Goal: Find specific page/section: Find specific page/section

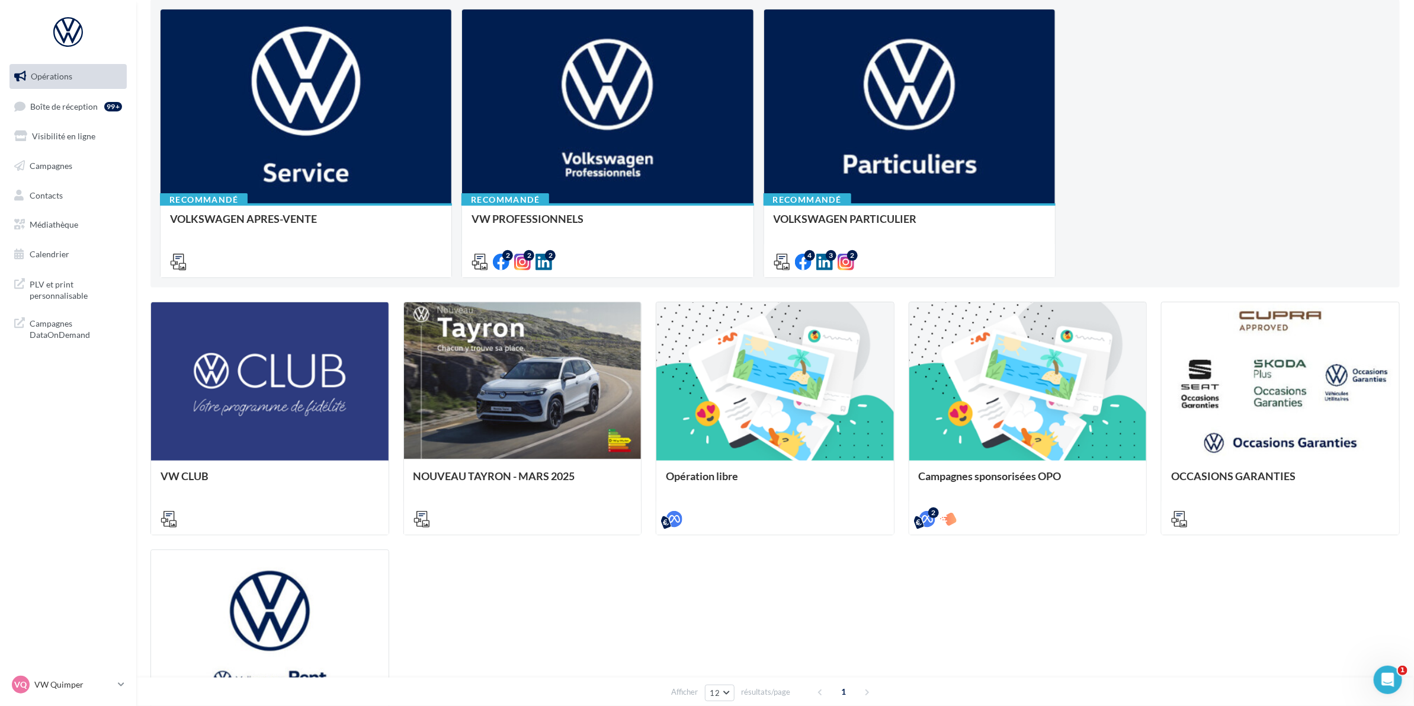
scroll to position [148, 0]
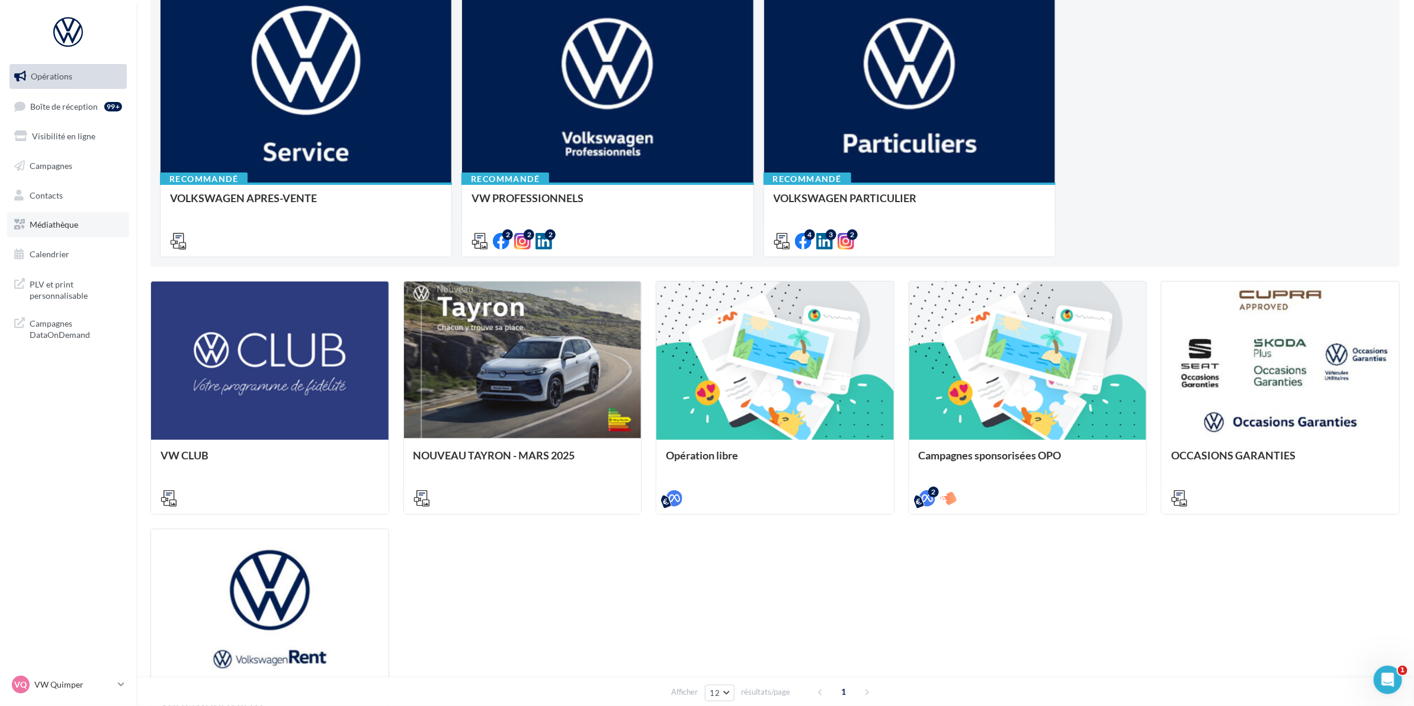
click at [44, 234] on link "Médiathèque" at bounding box center [68, 224] width 122 height 25
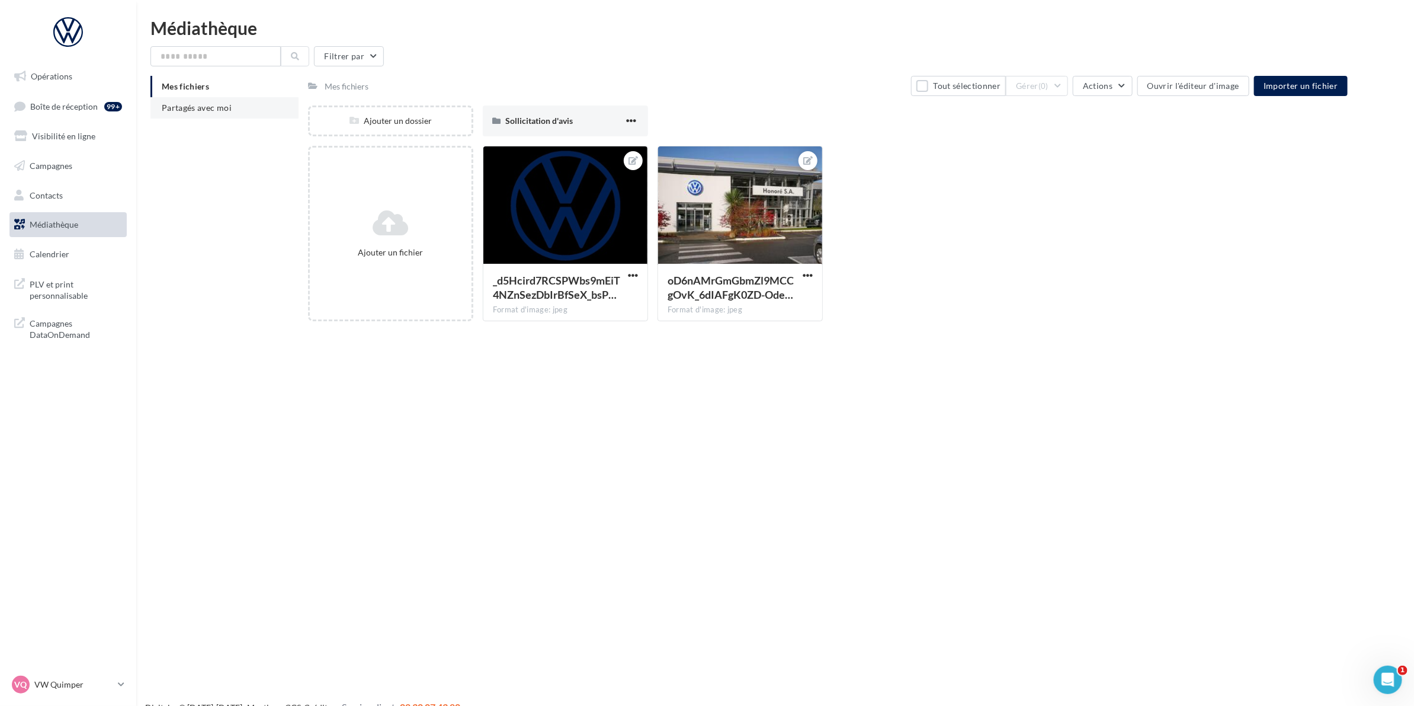
click at [222, 107] on span "Partagés avec moi" at bounding box center [197, 107] width 70 height 10
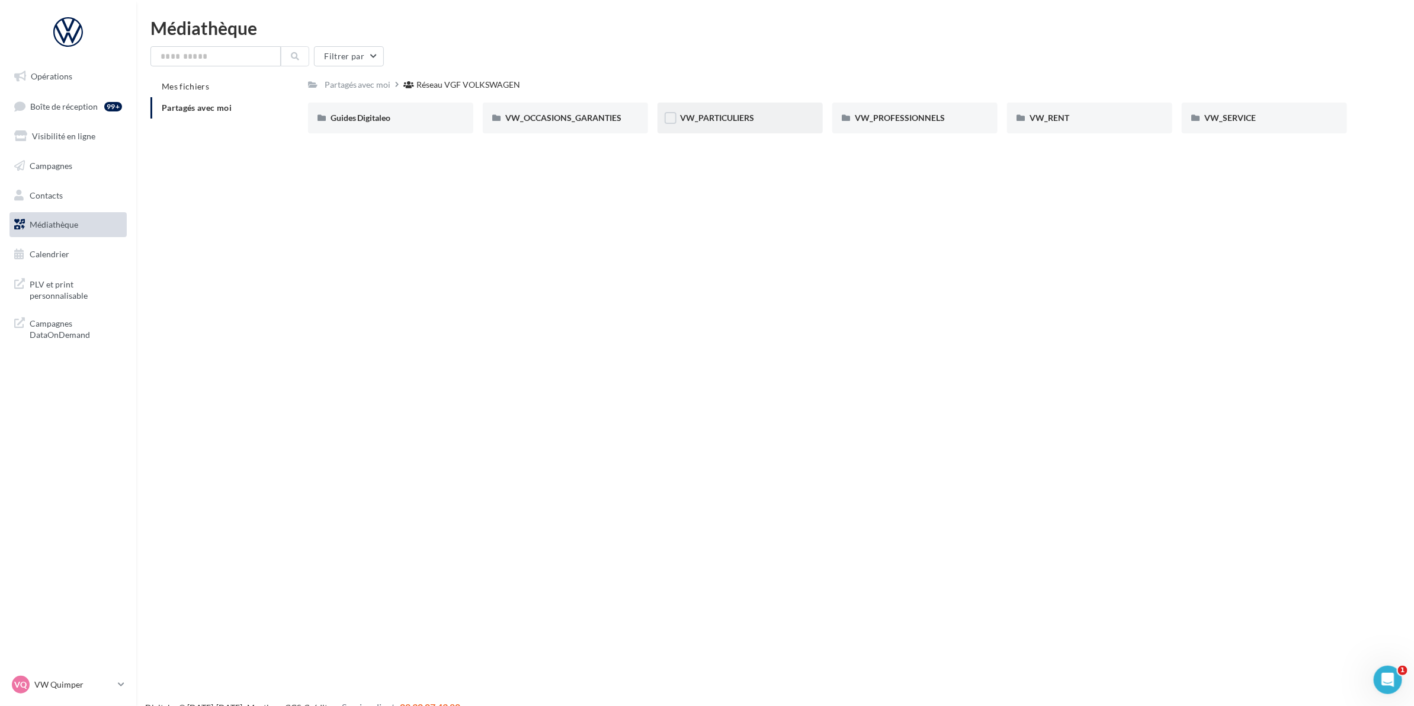
click at [691, 128] on div "VW_PARTICULIERS" at bounding box center [740, 117] width 165 height 31
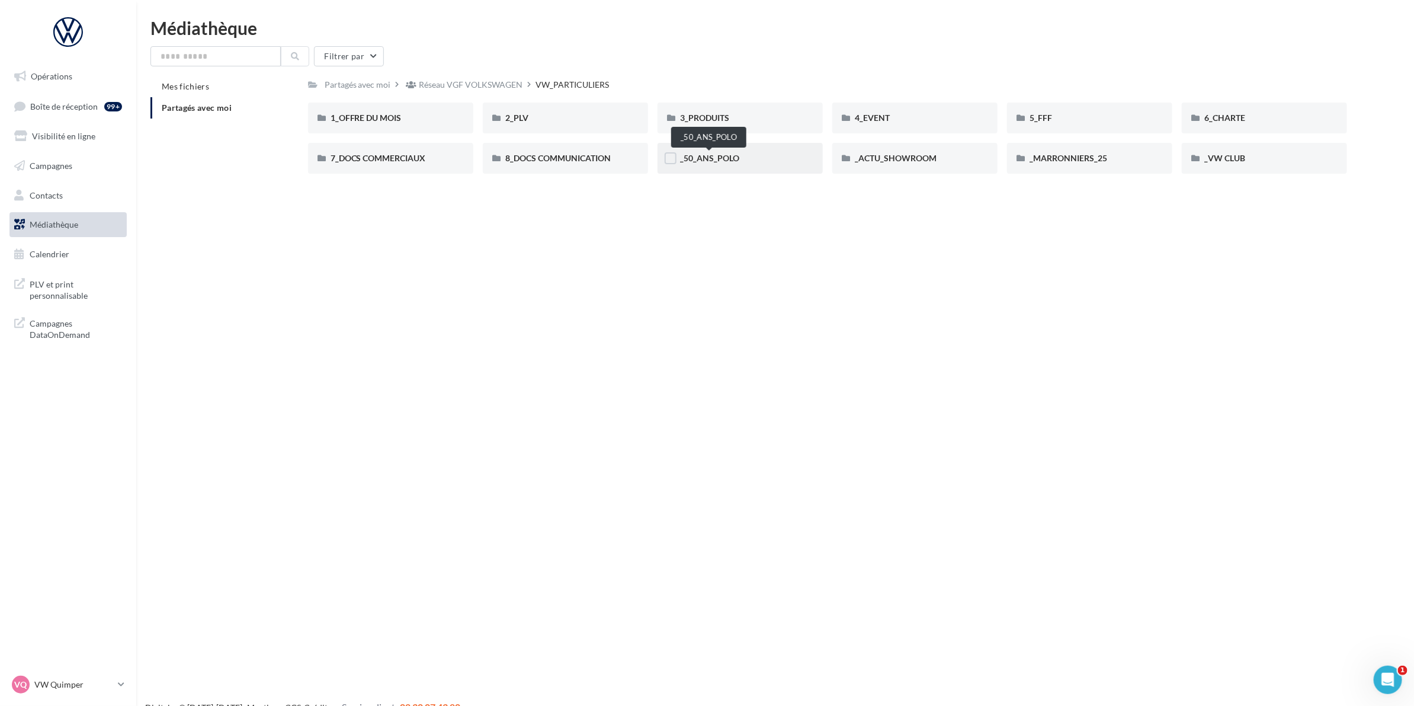
click at [712, 158] on span "_50_ANS_POLO" at bounding box center [709, 158] width 59 height 10
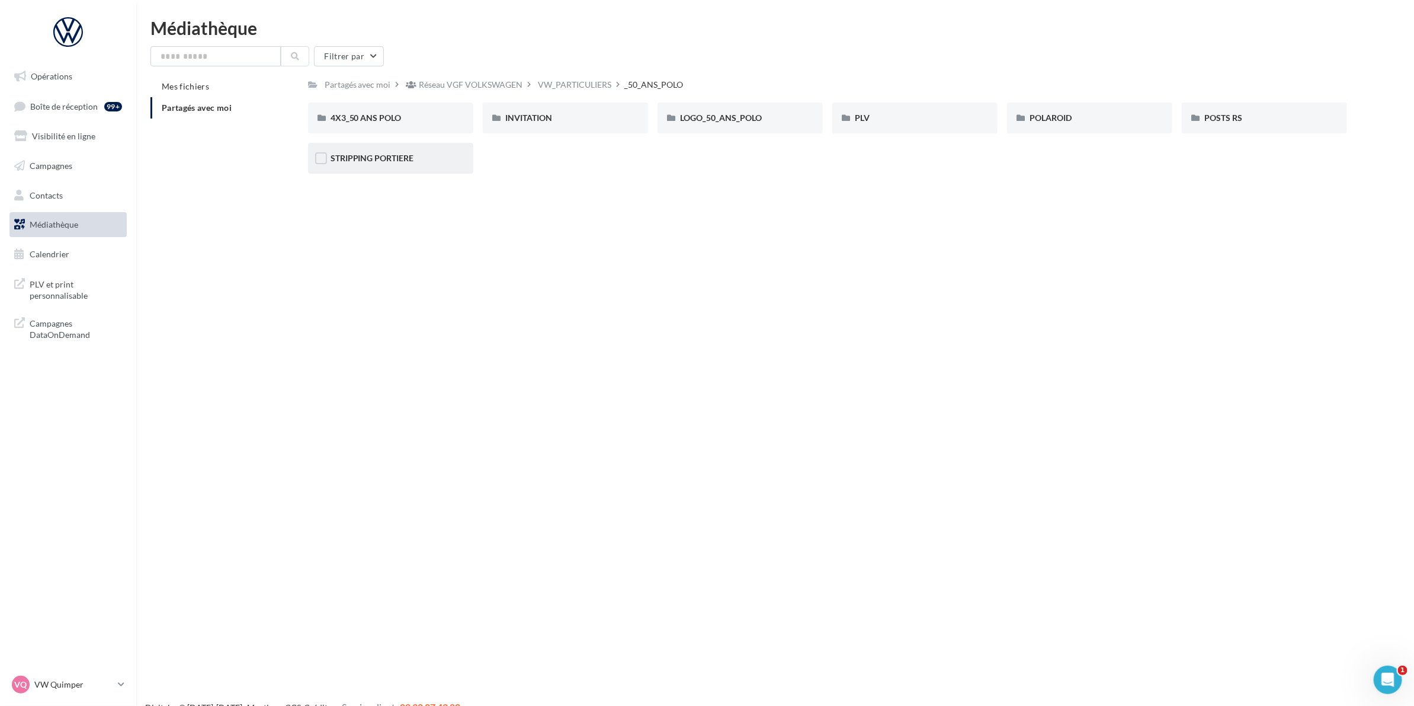
click at [430, 166] on div "STRIPPING PORTIERE" at bounding box center [390, 158] width 165 height 31
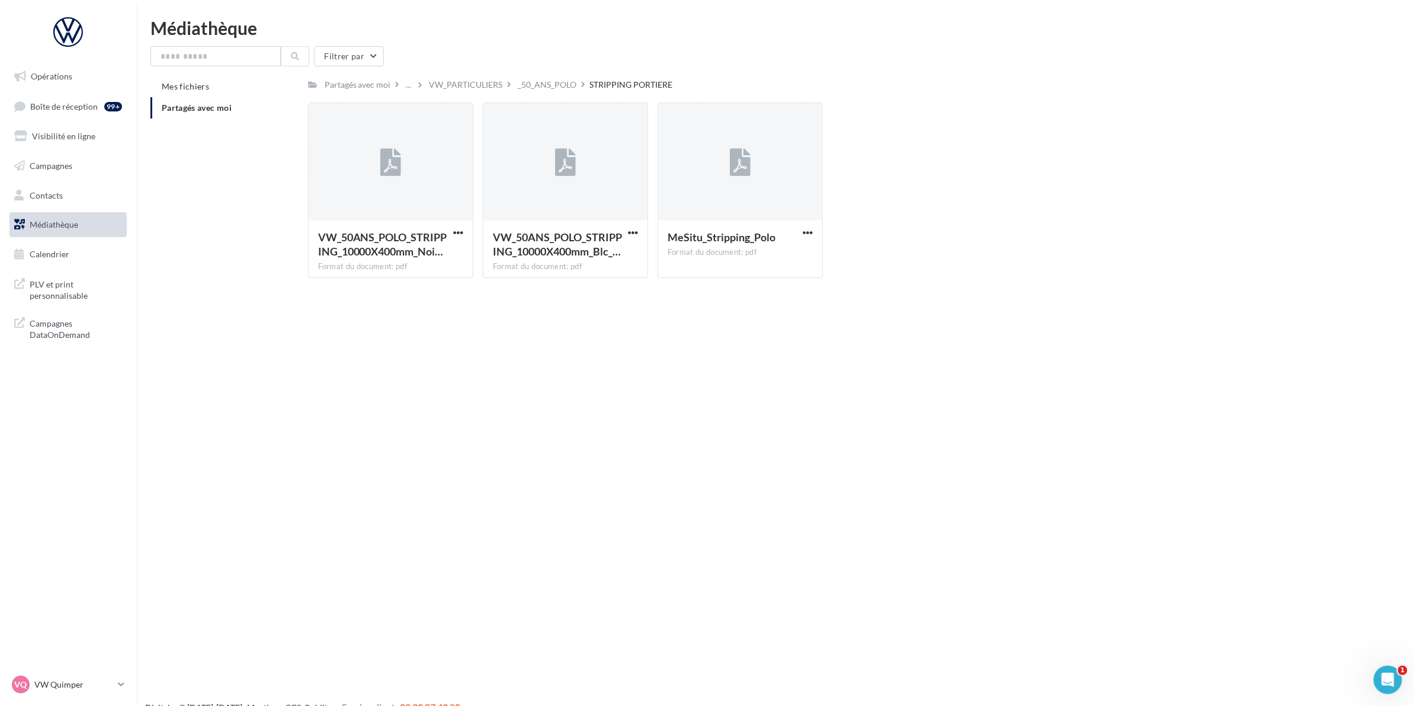
click at [200, 111] on span "Partagés avec moi" at bounding box center [197, 107] width 70 height 10
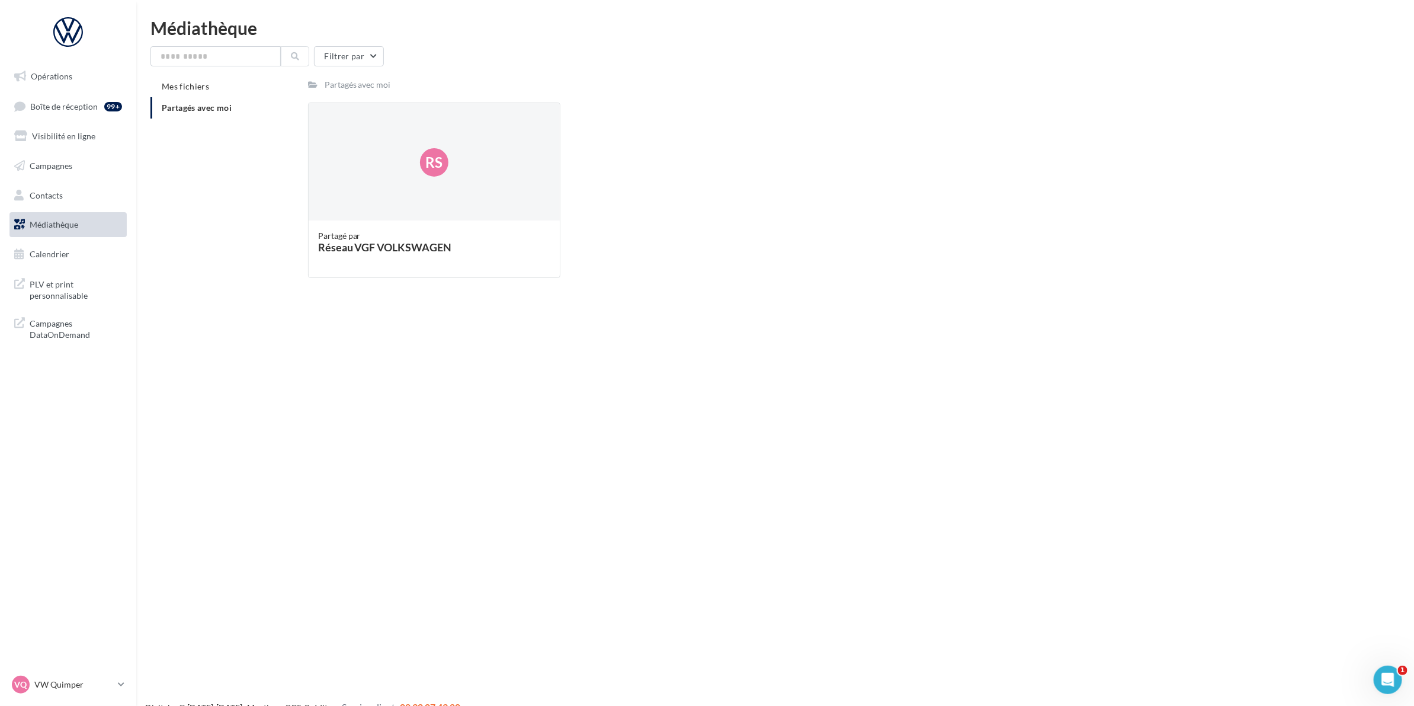
click at [221, 102] on span "Partagés avec moi" at bounding box center [197, 107] width 70 height 10
click at [353, 120] on div "Rs" at bounding box center [435, 162] width 252 height 118
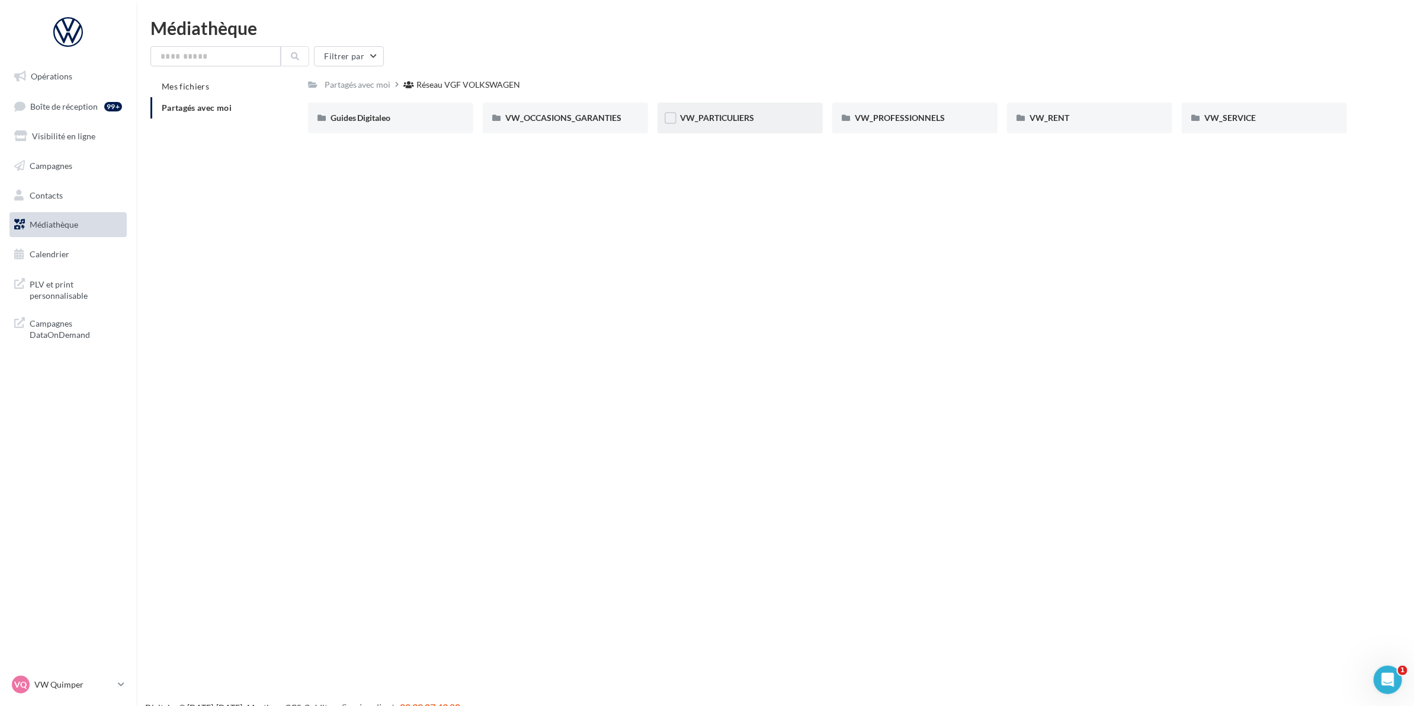
click at [767, 113] on div "VW_PARTICULIERS" at bounding box center [740, 118] width 120 height 12
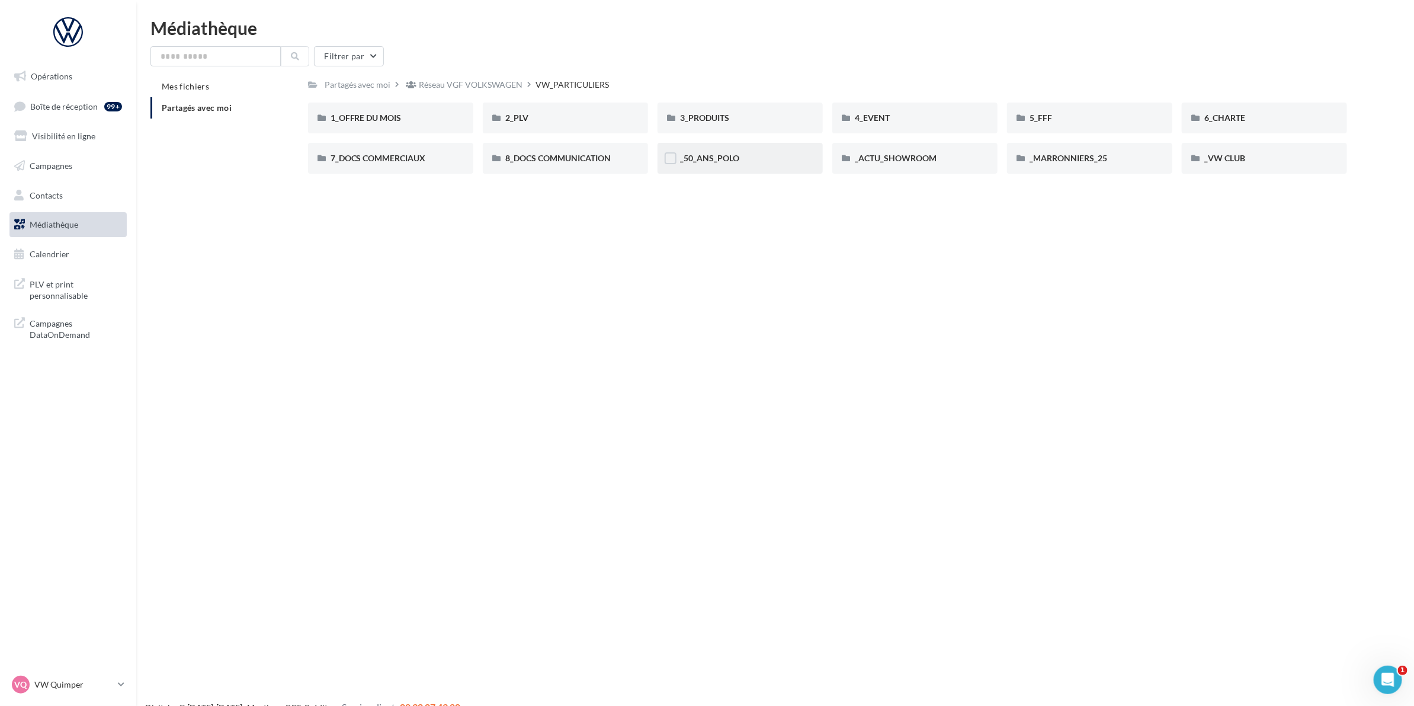
click at [732, 164] on div "_50_ANS_POLO" at bounding box center [740, 158] width 165 height 31
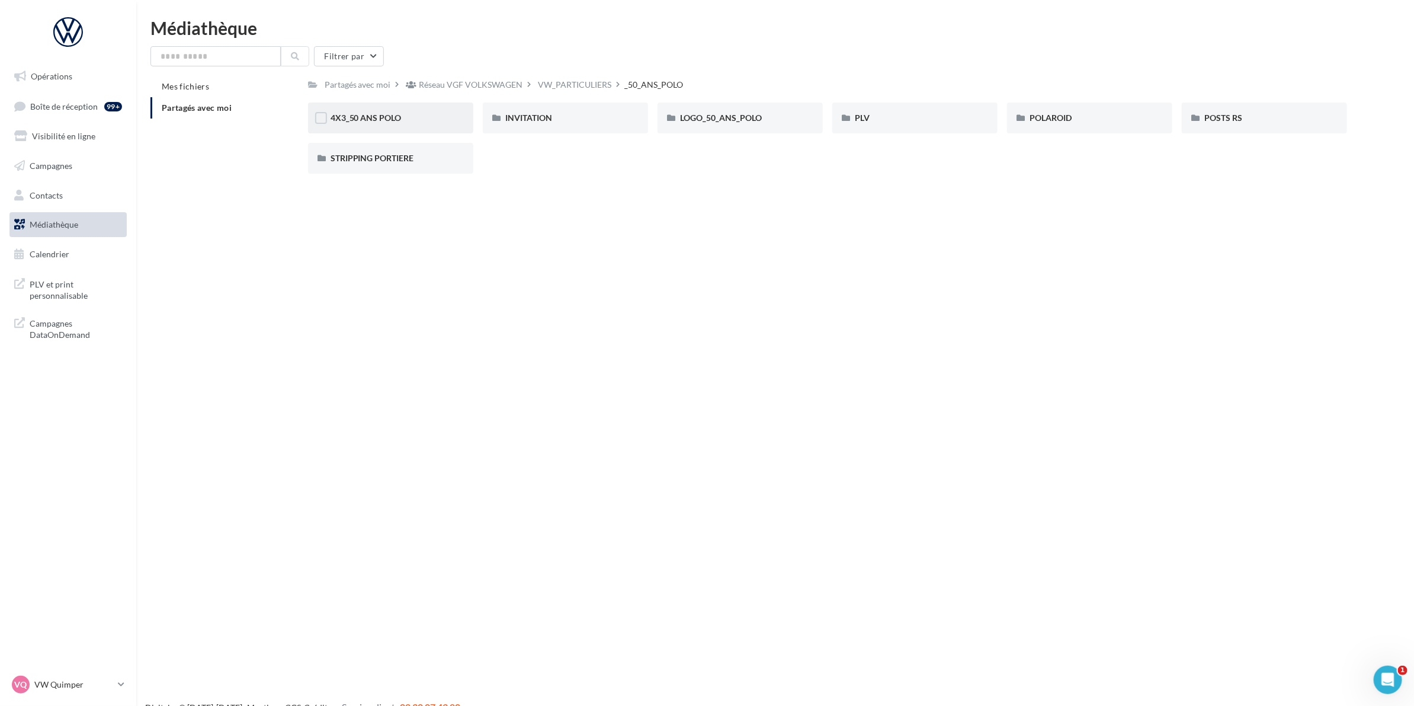
click at [421, 124] on div "4X3_50 ANS POLO" at bounding box center [390, 117] width 165 height 31
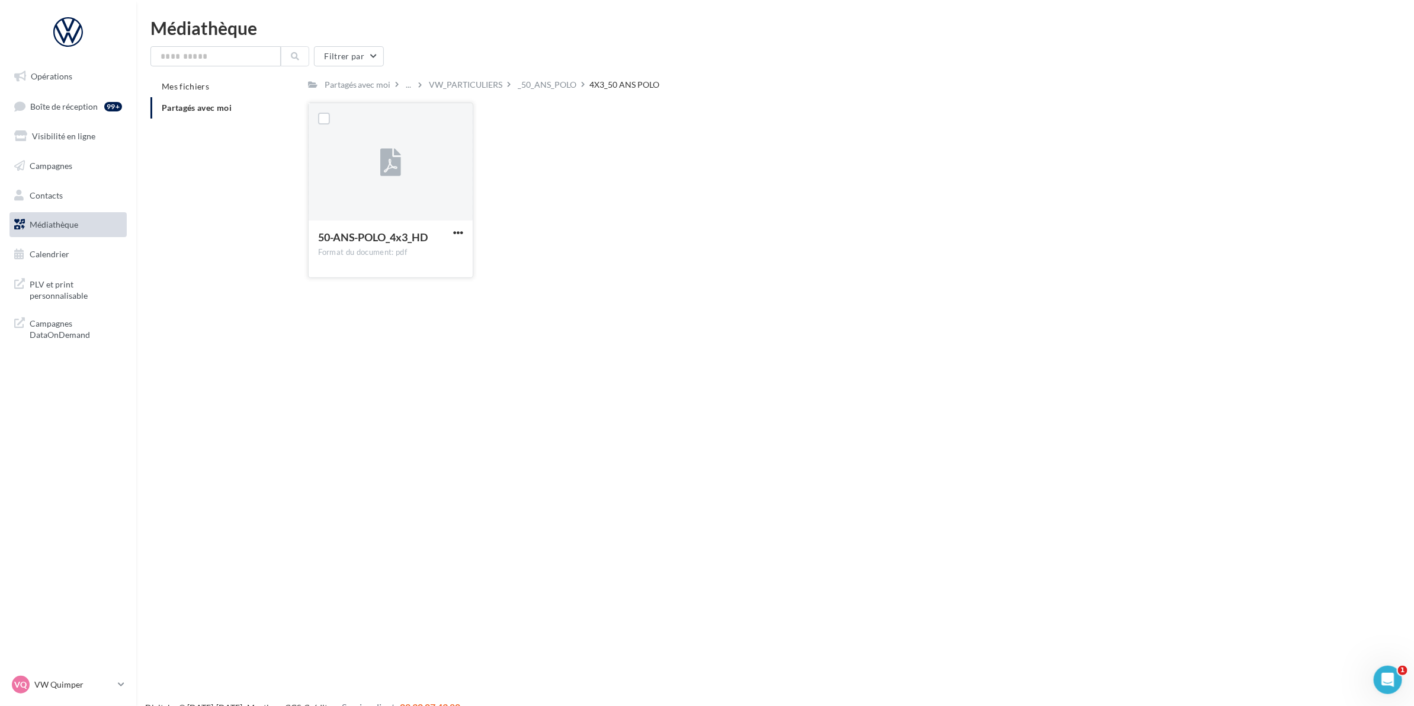
click at [397, 170] on icon at bounding box center [390, 162] width 21 height 27
click at [390, 158] on icon at bounding box center [390, 162] width 21 height 27
click at [492, 398] on div "Opérations Boîte de réception 99+ Visibilité en ligne Campagnes Contacts Médiat…" at bounding box center [707, 372] width 1414 height 706
